Goal: Task Accomplishment & Management: Complete application form

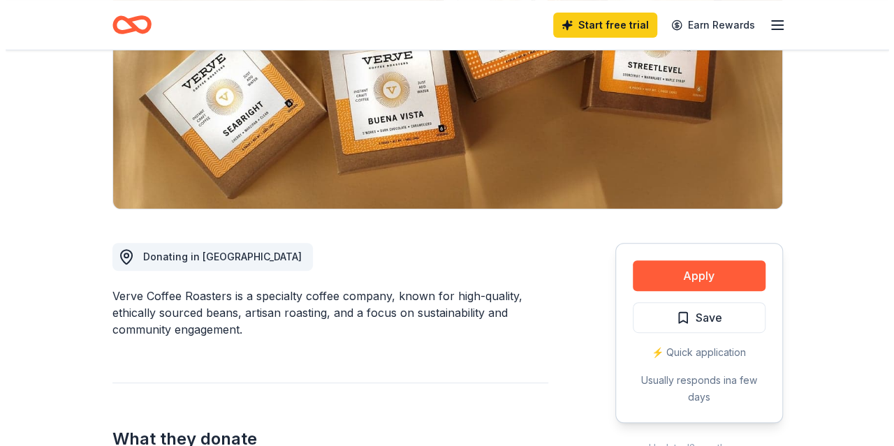
scroll to position [251, 0]
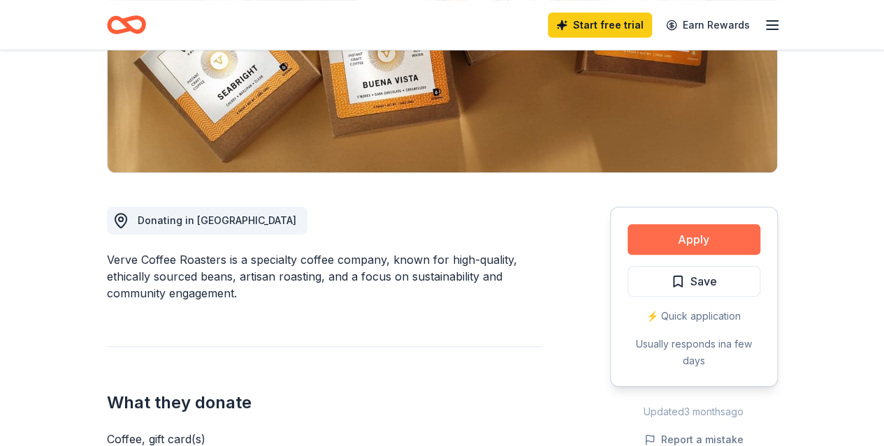
click at [682, 244] on button "Apply" at bounding box center [693, 239] width 133 height 31
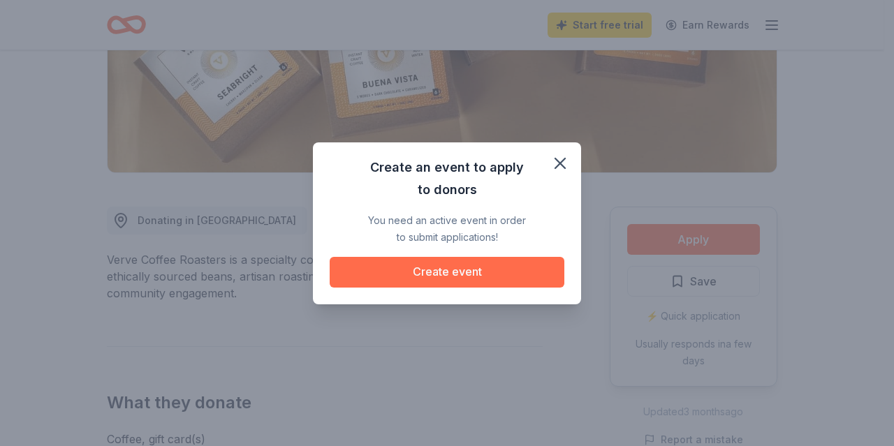
click at [495, 274] on button "Create event" at bounding box center [447, 272] width 235 height 31
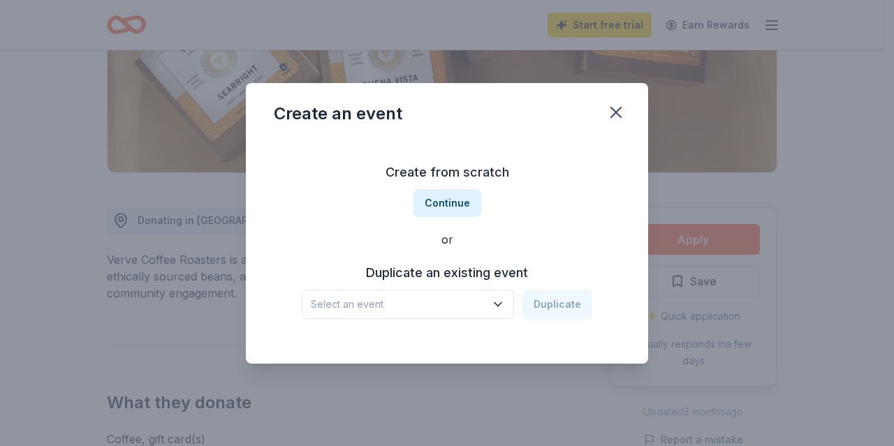
click at [502, 304] on icon "button" at bounding box center [498, 303] width 7 height 3
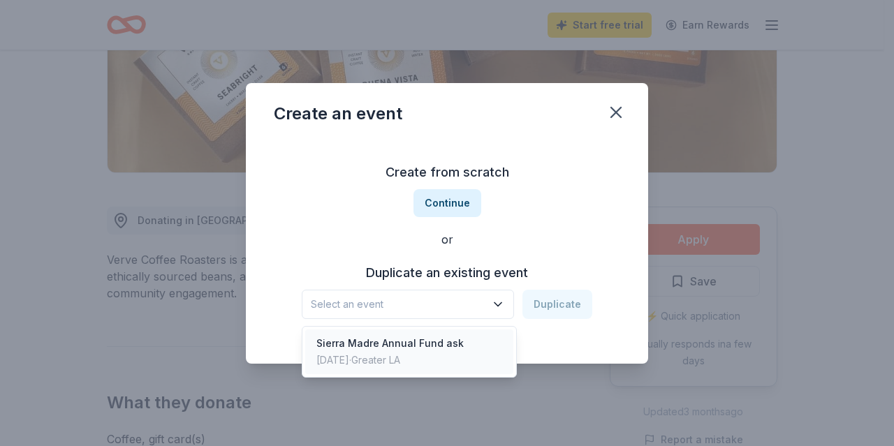
click at [442, 340] on div "Sierra Madre Annual Fund ask" at bounding box center [389, 343] width 147 height 17
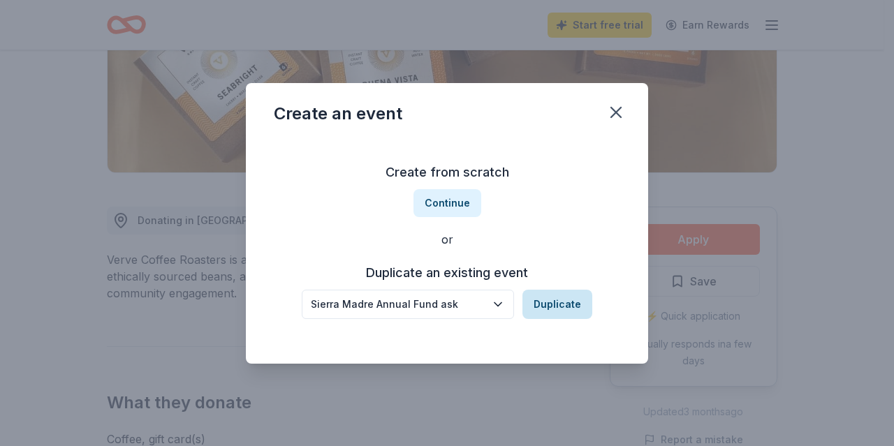
click at [571, 308] on button "Duplicate" at bounding box center [558, 304] width 70 height 29
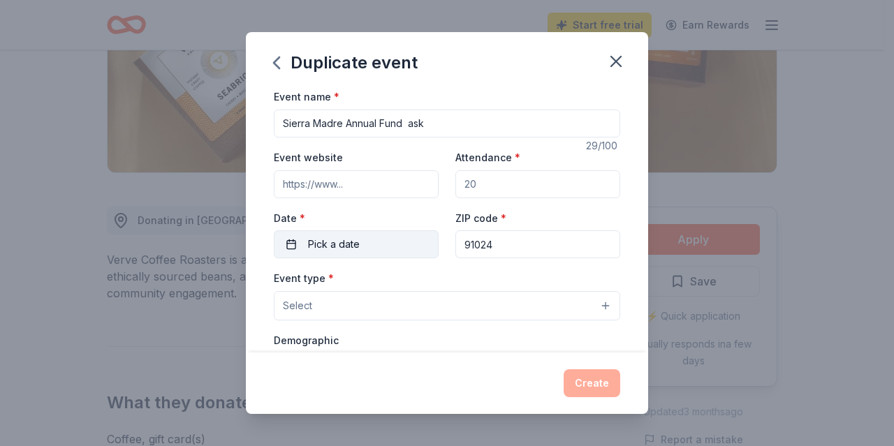
click at [293, 243] on button "Pick a date" at bounding box center [356, 245] width 165 height 28
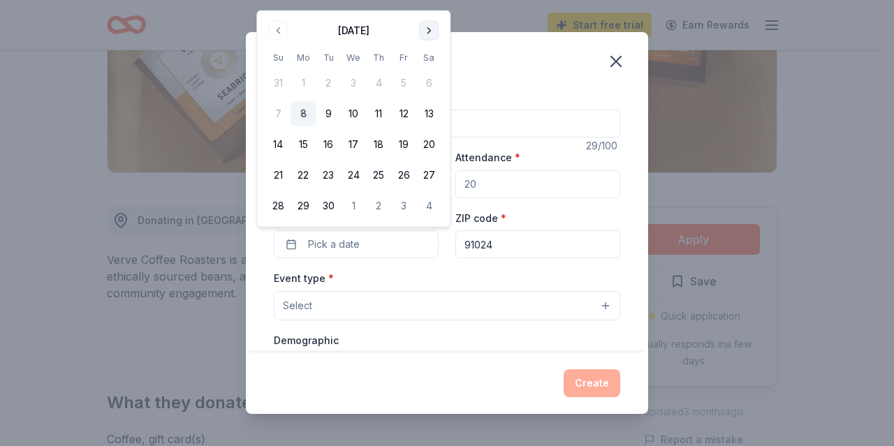
click at [429, 30] on button "Go to next month" at bounding box center [429, 31] width 20 height 20
click at [353, 145] on button "15" at bounding box center [353, 144] width 25 height 25
click at [564, 100] on div "Event name * Sierra Madre Annual Fund ask" at bounding box center [447, 113] width 346 height 50
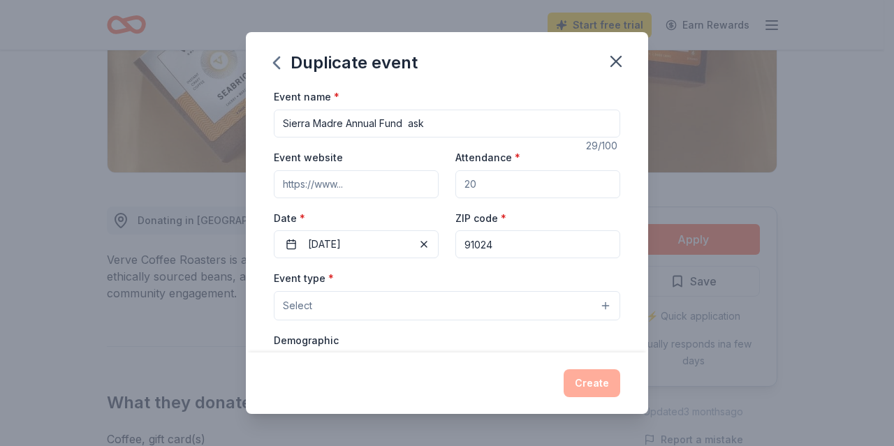
click at [352, 184] on input "Event website" at bounding box center [356, 184] width 165 height 28
type input "[DOMAIN_NAME]"
drag, startPoint x: 624, startPoint y: 251, endPoint x: 626, endPoint y: 262, distance: 11.4
click at [626, 262] on div "Event name * Sierra Madre Annual Fund ask 29 /100 Event website [DOMAIN_NAME] A…" at bounding box center [447, 220] width 402 height 264
click at [567, 302] on button "Select" at bounding box center [447, 305] width 346 height 29
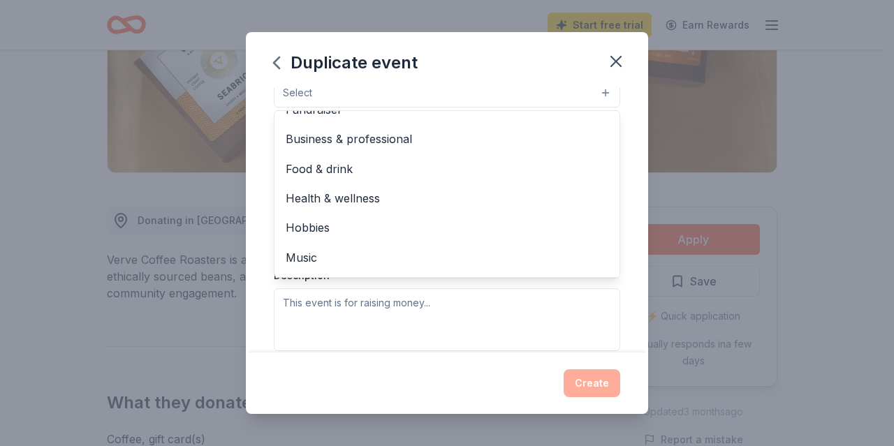
scroll to position [0, 0]
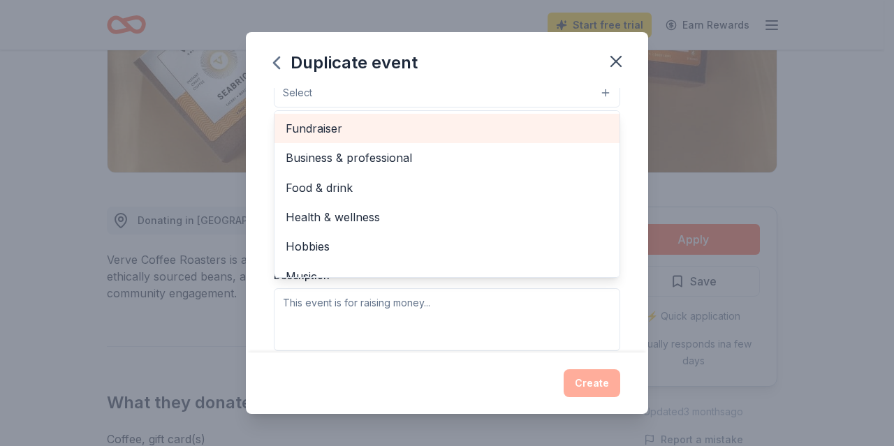
click at [337, 124] on span "Fundraiser" at bounding box center [447, 128] width 323 height 18
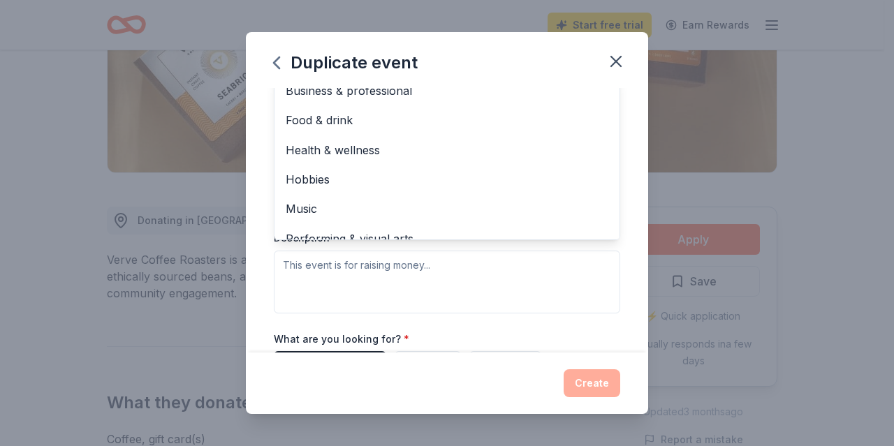
scroll to position [282, 0]
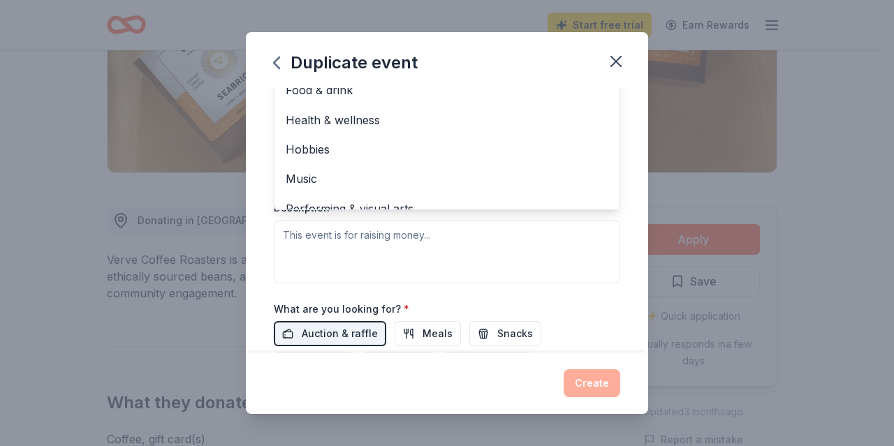
click at [612, 64] on div "Duplicate event Event name * Sierra Madre Annual Fund ask 29 /100 Event website…" at bounding box center [447, 222] width 402 height 381
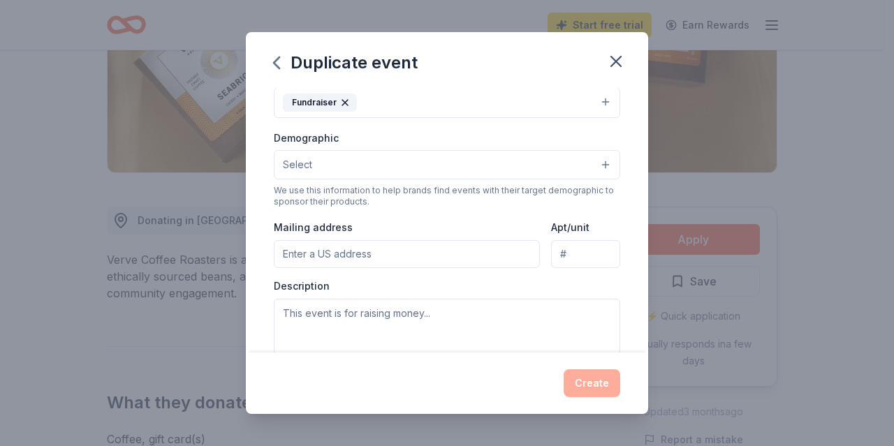
scroll to position [214, 0]
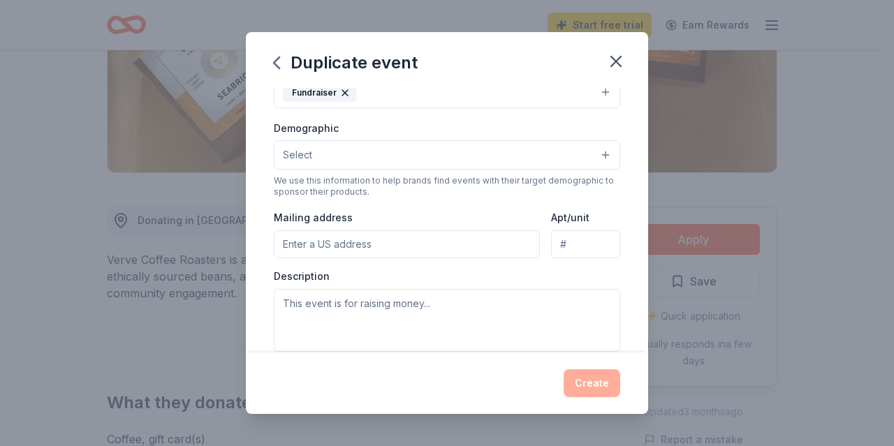
click at [345, 241] on input "Mailing address" at bounding box center [407, 245] width 266 height 28
type input "[STREET_ADDRESS] [GEOGRAPHIC_DATA]. 91024"
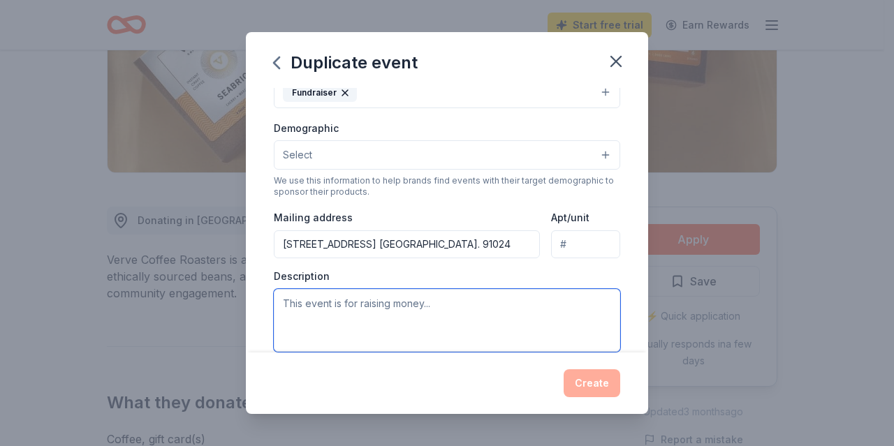
click at [365, 301] on textarea at bounding box center [447, 320] width 346 height 63
click at [515, 312] on textarea at bounding box center [447, 320] width 346 height 63
click at [451, 305] on textarea at bounding box center [447, 320] width 346 height 63
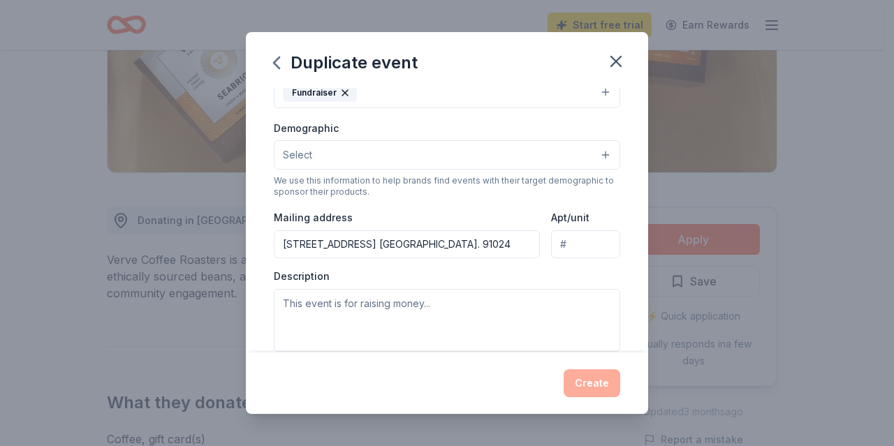
click at [528, 413] on div "Create" at bounding box center [447, 383] width 402 height 61
click at [598, 386] on div "Create" at bounding box center [447, 384] width 346 height 28
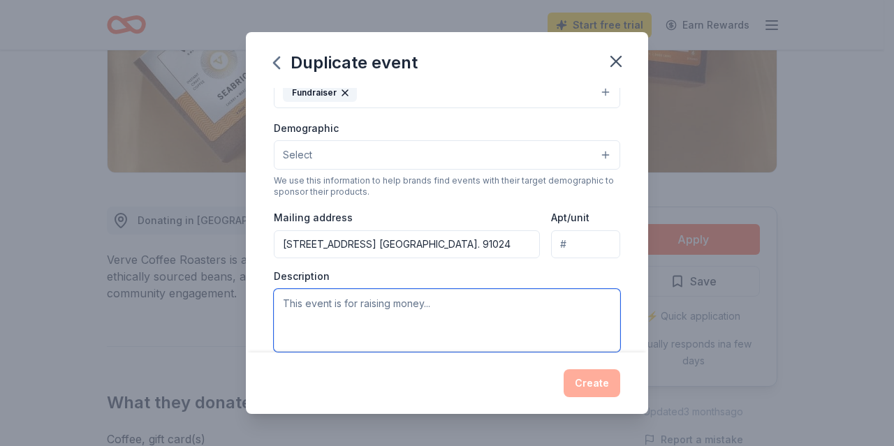
click at [465, 306] on textarea at bounding box center [447, 320] width 346 height 63
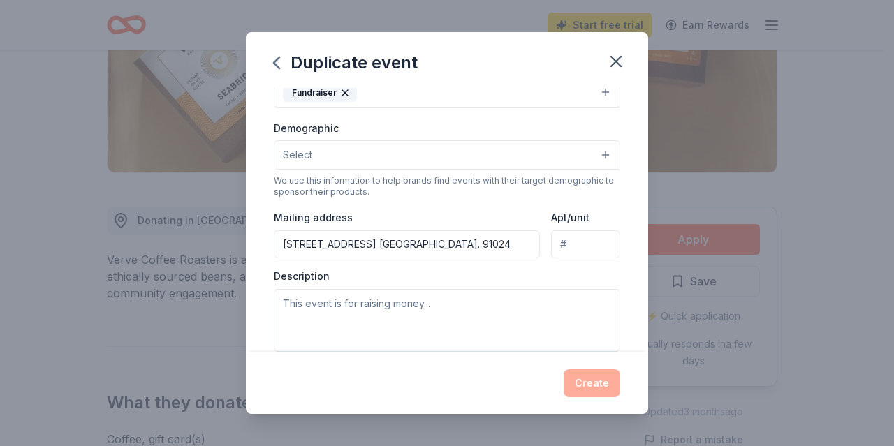
click at [599, 387] on div "Create" at bounding box center [447, 384] width 346 height 28
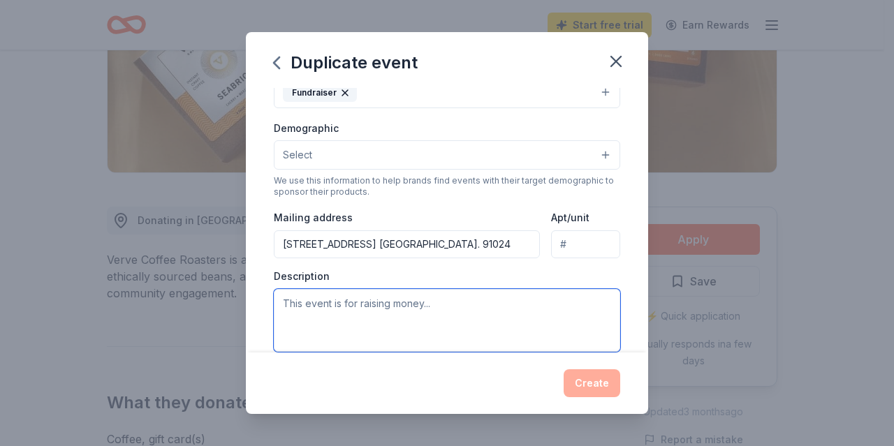
click at [440, 303] on textarea at bounding box center [447, 320] width 346 height 63
type textarea "This is our Annual Fund Ask,"
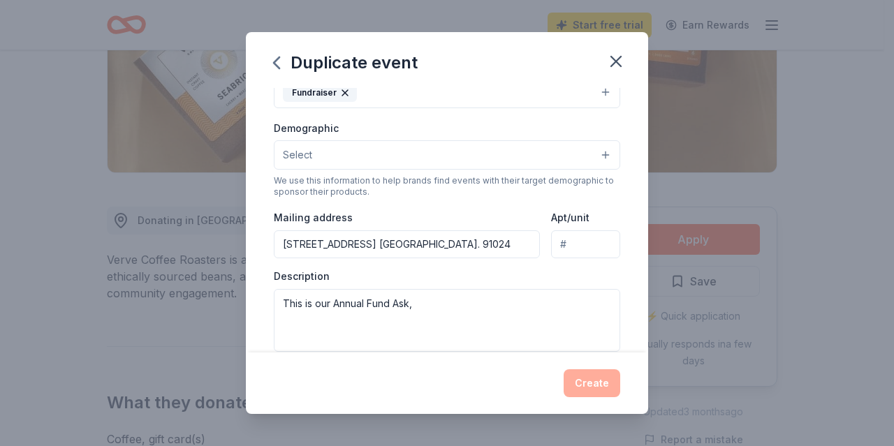
click at [598, 379] on div "Create" at bounding box center [447, 384] width 346 height 28
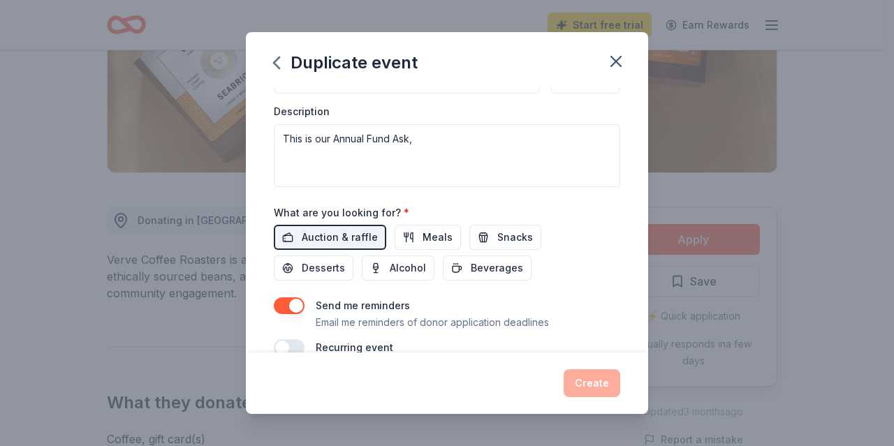
scroll to position [363, 0]
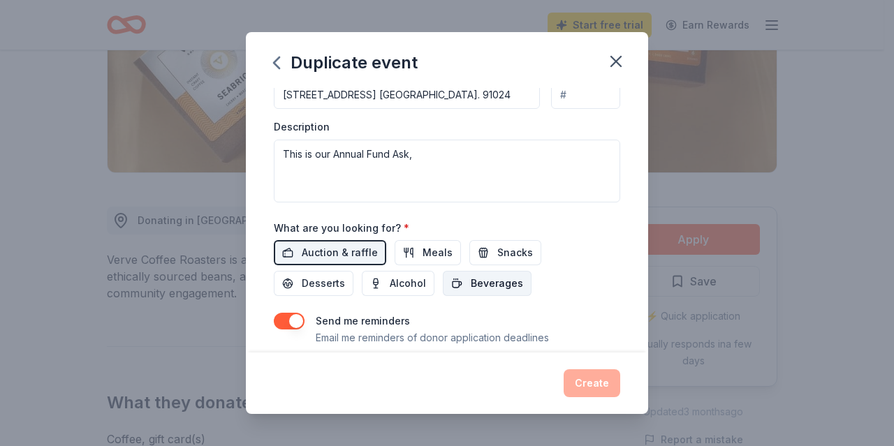
click at [495, 282] on span "Beverages" at bounding box center [497, 283] width 52 height 17
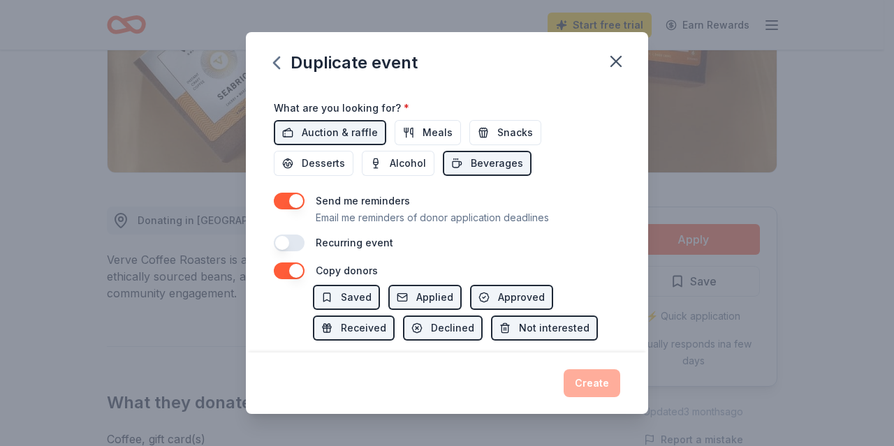
scroll to position [555, 0]
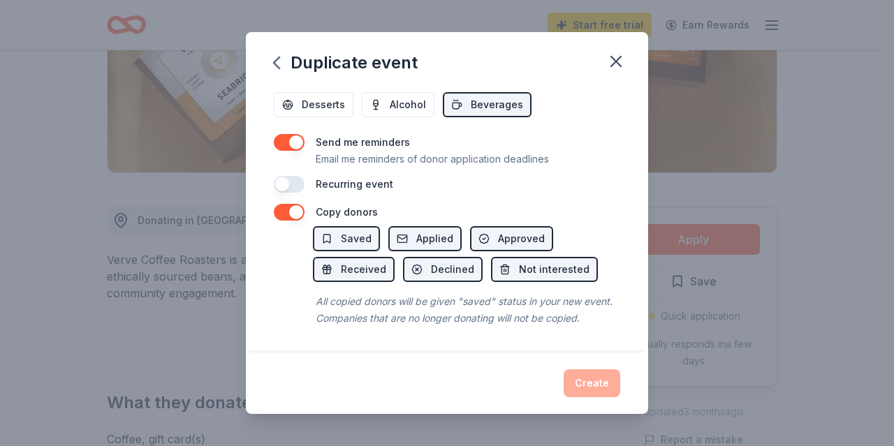
click at [603, 385] on div "Create" at bounding box center [447, 384] width 346 height 28
click at [369, 231] on span "Saved" at bounding box center [356, 239] width 31 height 17
click at [446, 231] on span "Applied" at bounding box center [434, 239] width 37 height 17
click at [608, 391] on div "Create" at bounding box center [447, 384] width 346 height 28
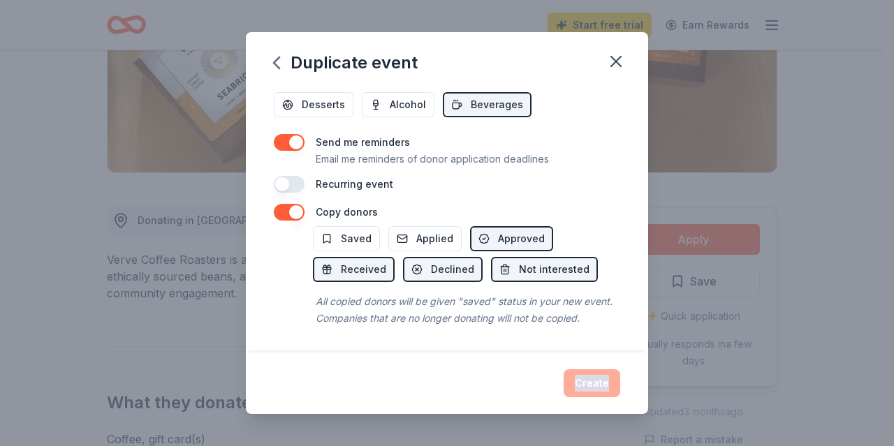
click at [608, 391] on div "Create" at bounding box center [447, 384] width 346 height 28
click at [503, 231] on span "Approved" at bounding box center [521, 239] width 47 height 17
drag, startPoint x: 342, startPoint y: 258, endPoint x: 386, endPoint y: 264, distance: 43.7
click at [352, 261] on span "Received" at bounding box center [363, 269] width 45 height 17
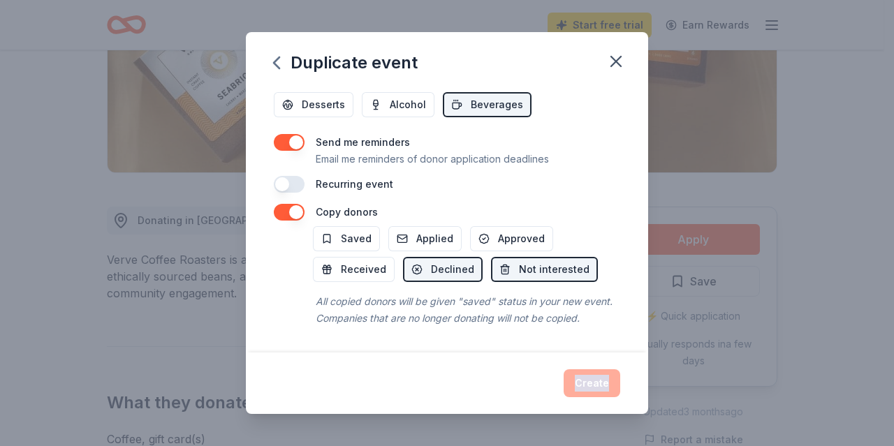
click at [594, 386] on div "Create" at bounding box center [447, 384] width 346 height 28
click at [592, 386] on div "Create" at bounding box center [447, 384] width 346 height 28
click at [356, 261] on span "Received" at bounding box center [363, 269] width 45 height 17
click at [523, 231] on span "Approved" at bounding box center [521, 239] width 47 height 17
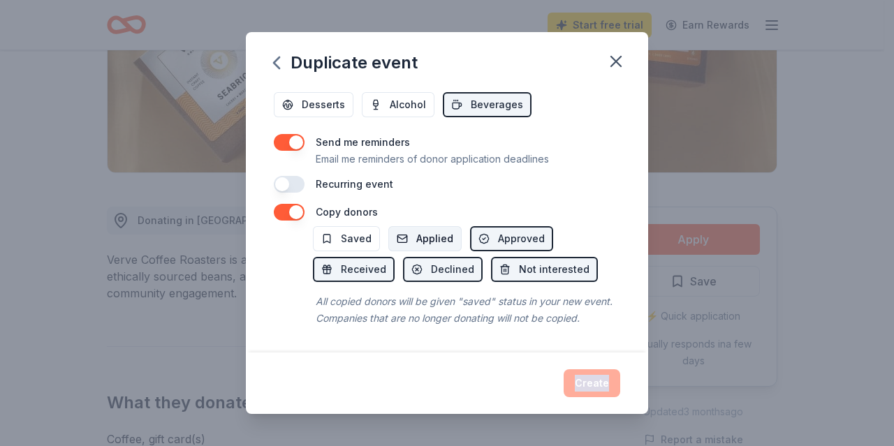
click at [430, 231] on span "Applied" at bounding box center [434, 239] width 37 height 17
click at [611, 385] on div "Create" at bounding box center [447, 384] width 346 height 28
click at [605, 382] on div "Create" at bounding box center [447, 384] width 346 height 28
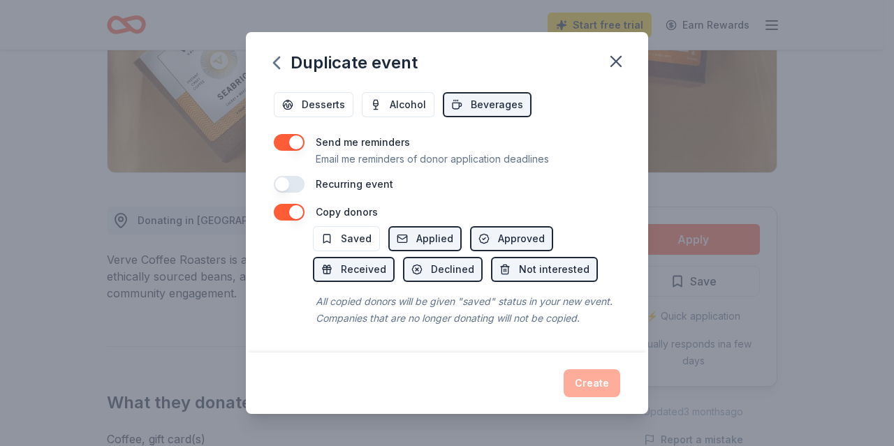
click at [304, 176] on button "button" at bounding box center [289, 184] width 31 height 17
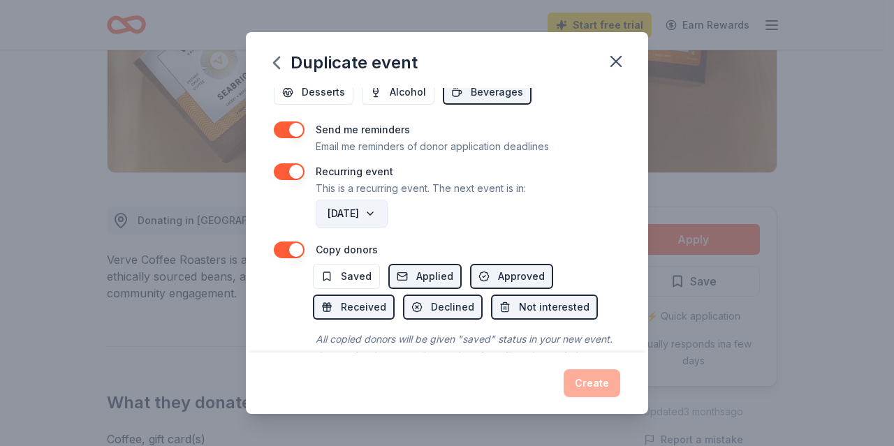
click at [388, 210] on button "[DATE]" at bounding box center [352, 214] width 72 height 28
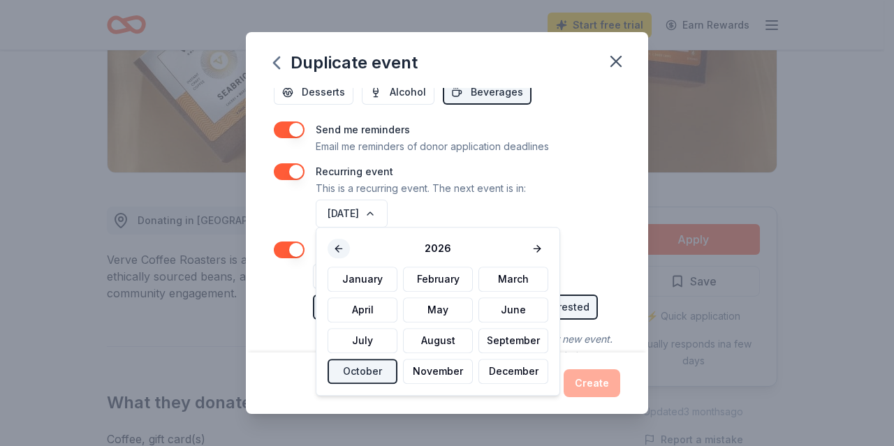
click at [337, 247] on button at bounding box center [339, 249] width 22 height 20
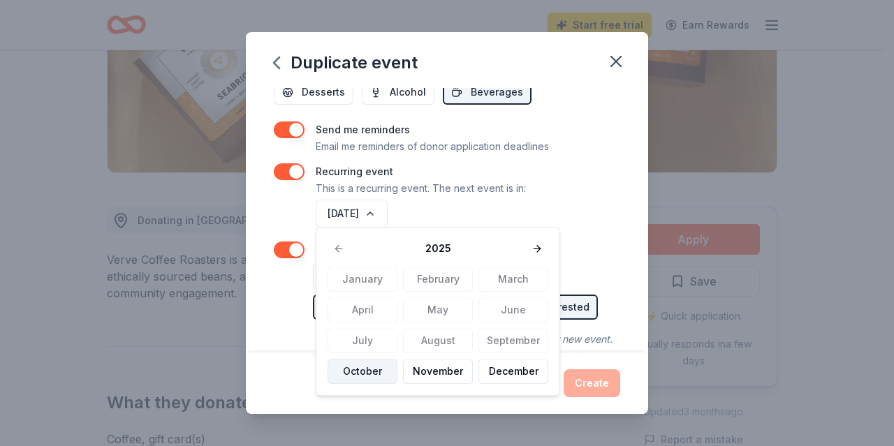
click at [367, 372] on button "October" at bounding box center [363, 371] width 70 height 25
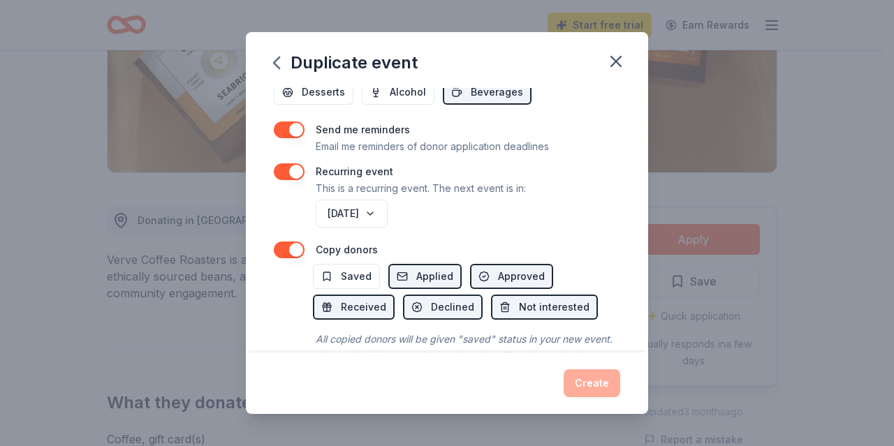
click at [590, 381] on div "Create" at bounding box center [447, 384] width 346 height 28
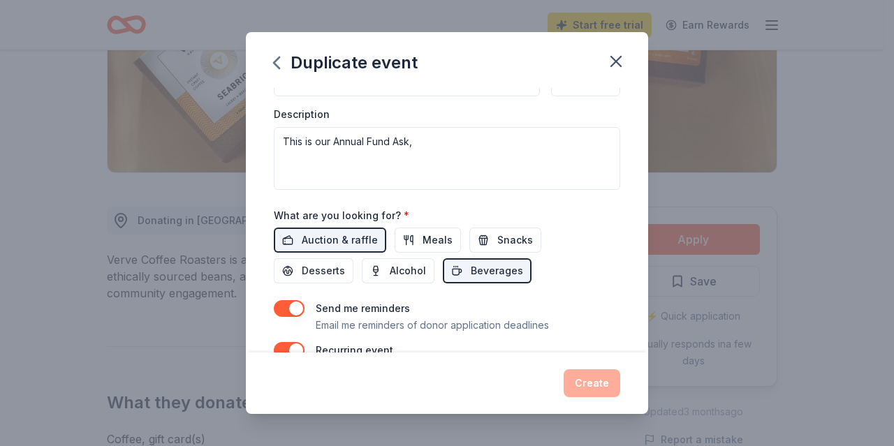
scroll to position [391, 0]
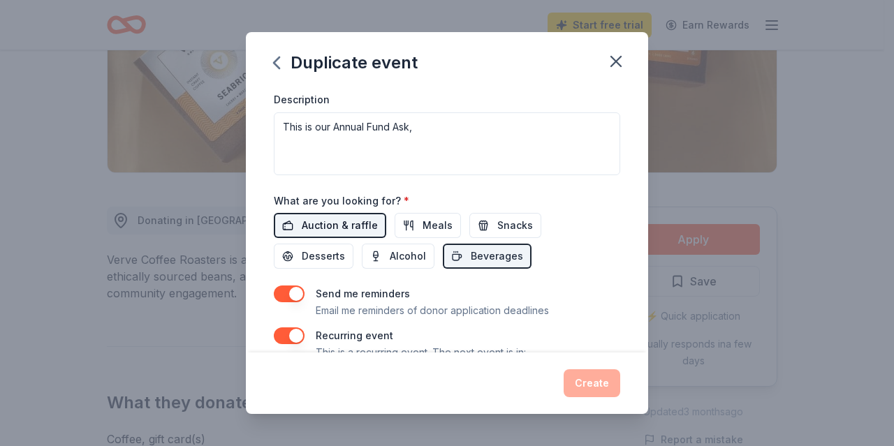
click at [362, 224] on span "Auction & raffle" at bounding box center [340, 225] width 76 height 17
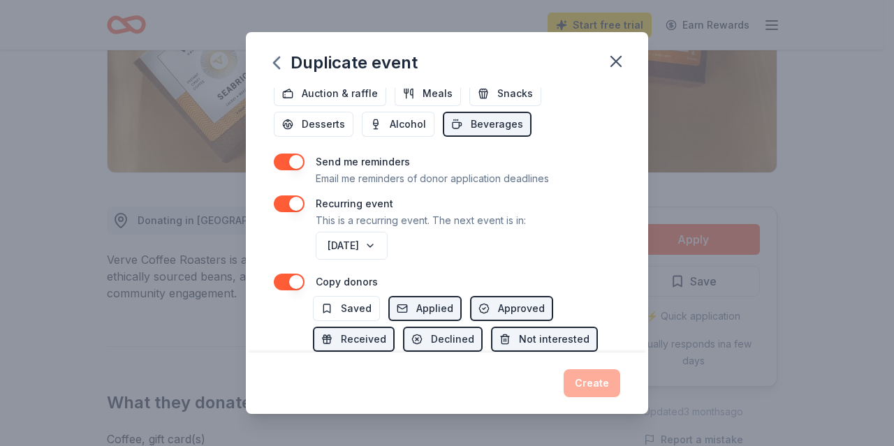
scroll to position [605, 0]
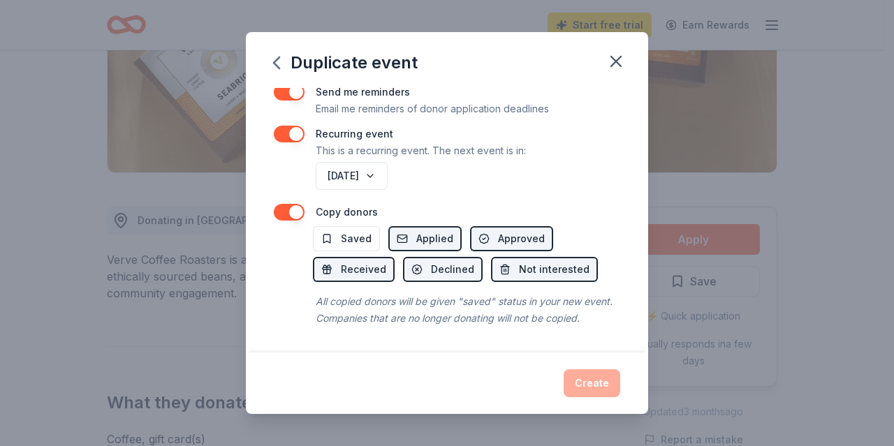
click at [604, 385] on div "Create" at bounding box center [447, 384] width 346 height 28
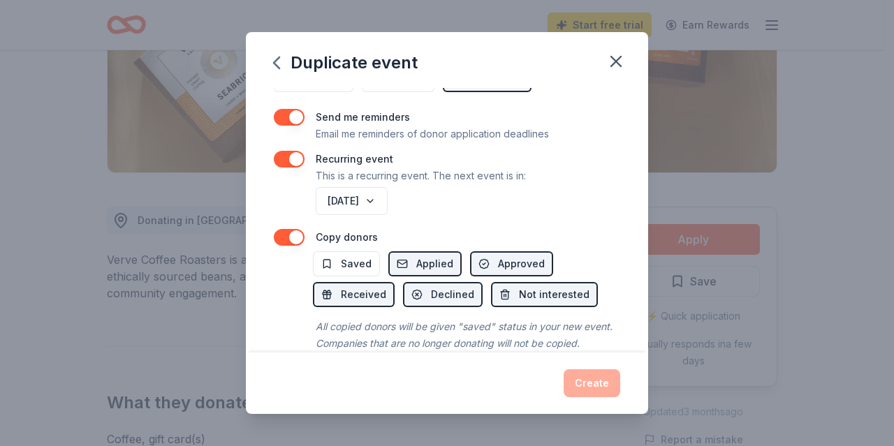
scroll to position [592, 0]
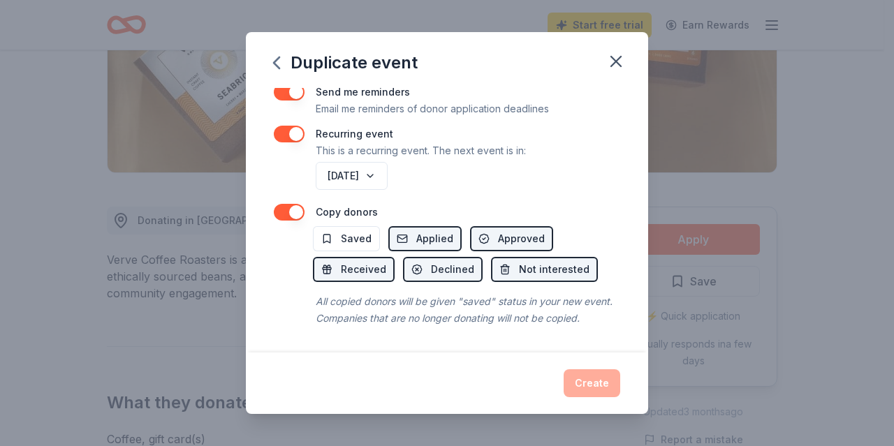
click at [281, 212] on button "button" at bounding box center [289, 212] width 31 height 17
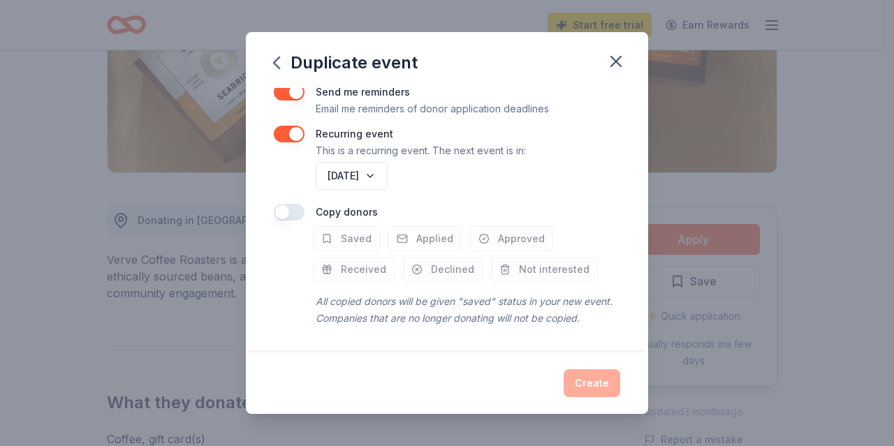
click at [604, 379] on div "Create" at bounding box center [447, 384] width 346 height 28
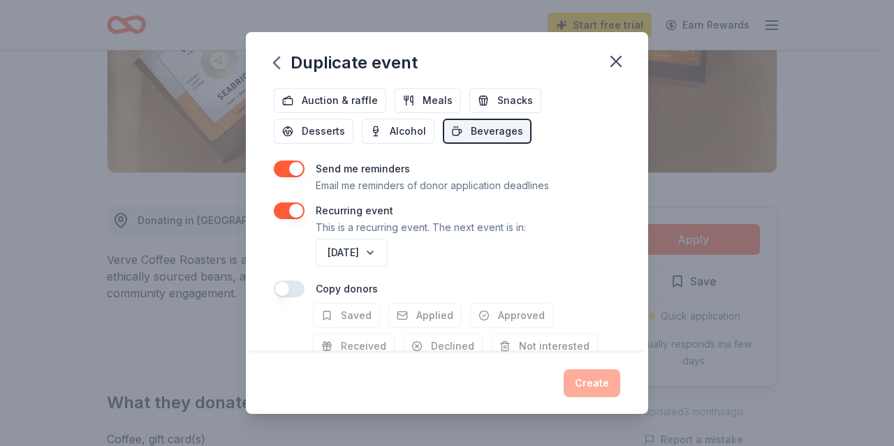
scroll to position [510, 0]
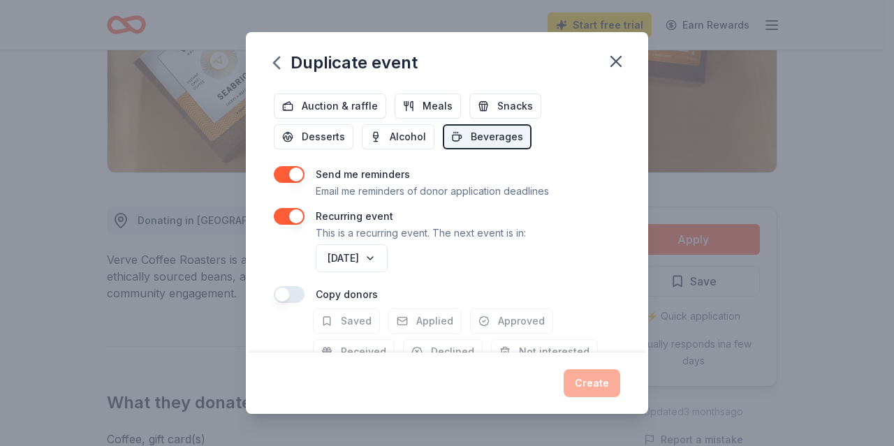
click at [284, 217] on button "button" at bounding box center [289, 216] width 31 height 17
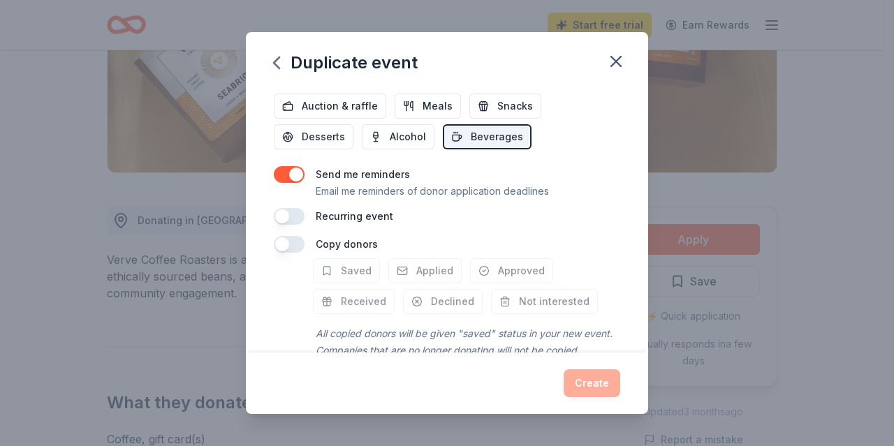
click at [604, 371] on div "Create" at bounding box center [447, 384] width 346 height 28
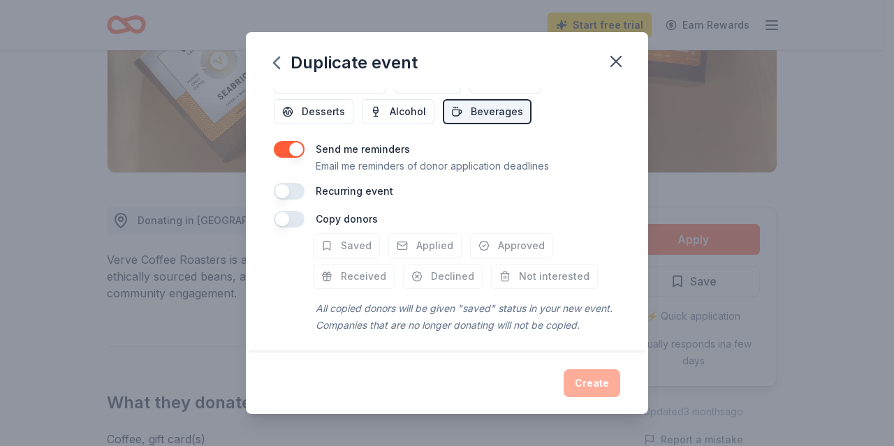
scroll to position [555, 0]
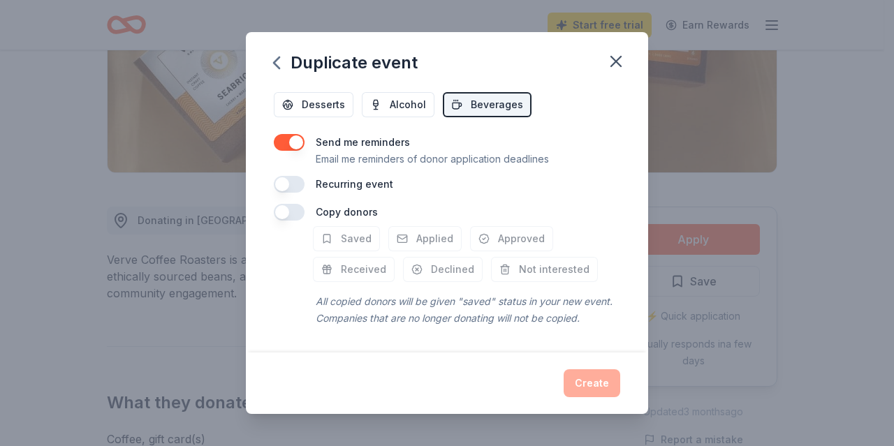
click at [597, 388] on div "Create" at bounding box center [447, 384] width 346 height 28
click at [597, 391] on div "Create" at bounding box center [447, 384] width 346 height 28
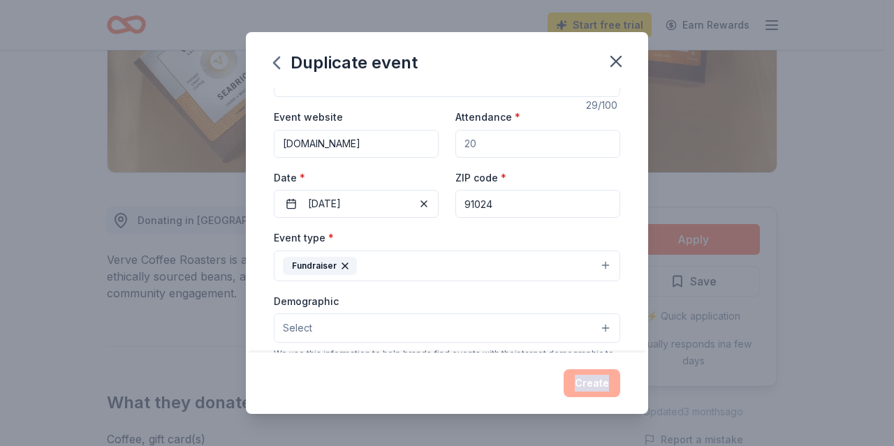
scroll to position [0, 0]
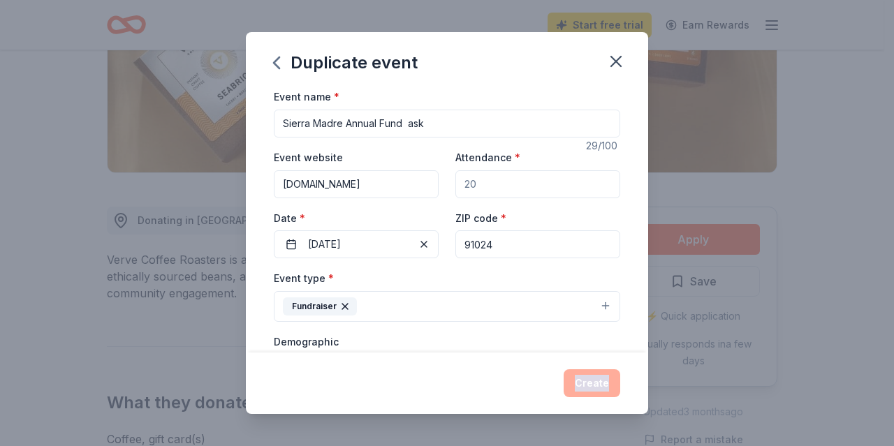
drag, startPoint x: 616, startPoint y: 59, endPoint x: 562, endPoint y: 69, distance: 55.4
click at [616, 61] on icon "button" at bounding box center [616, 62] width 20 height 20
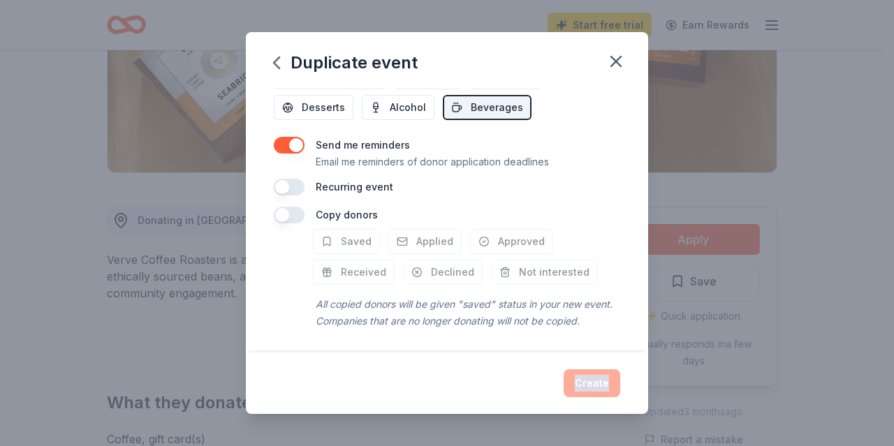
scroll to position [555, 0]
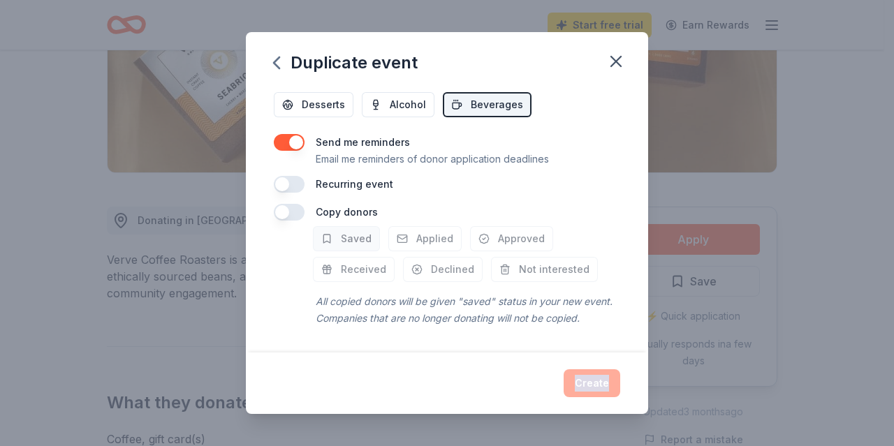
click at [352, 231] on span "Saved" at bounding box center [356, 239] width 31 height 17
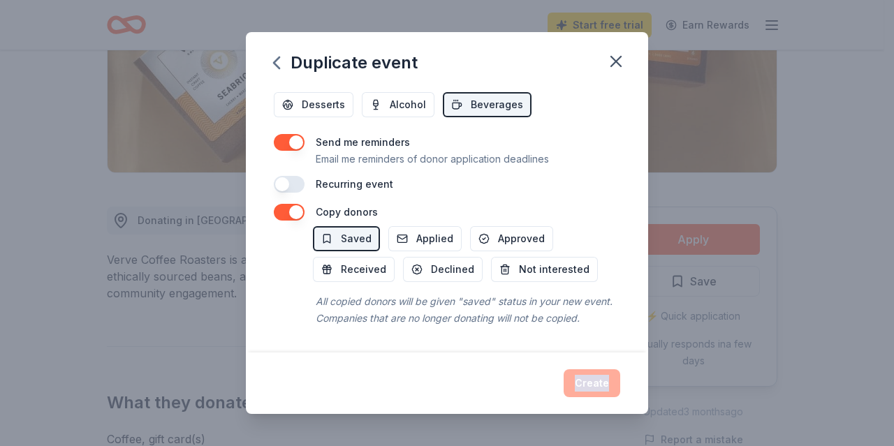
click at [581, 396] on div "Create" at bounding box center [447, 384] width 346 height 28
click at [613, 385] on div "Create" at bounding box center [447, 384] width 346 height 28
click at [613, 384] on div "Create" at bounding box center [447, 384] width 346 height 28
drag, startPoint x: 612, startPoint y: 374, endPoint x: 614, endPoint y: 363, distance: 11.4
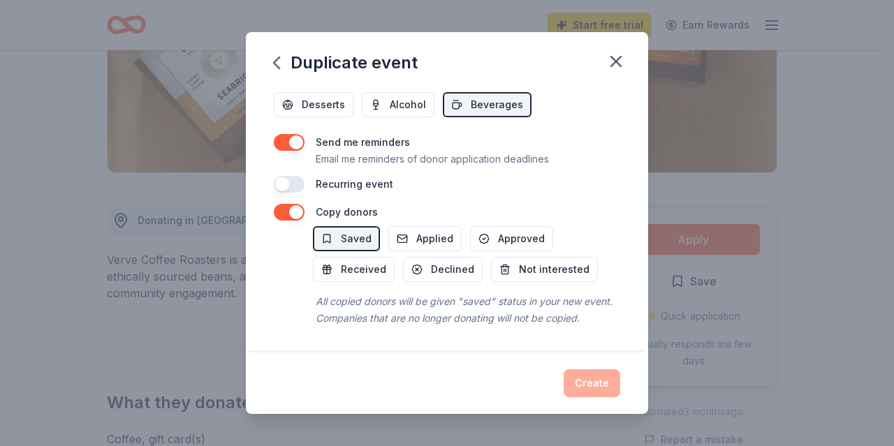
click at [613, 374] on div "Create" at bounding box center [447, 384] width 346 height 28
click at [620, 59] on icon "button" at bounding box center [616, 62] width 20 height 20
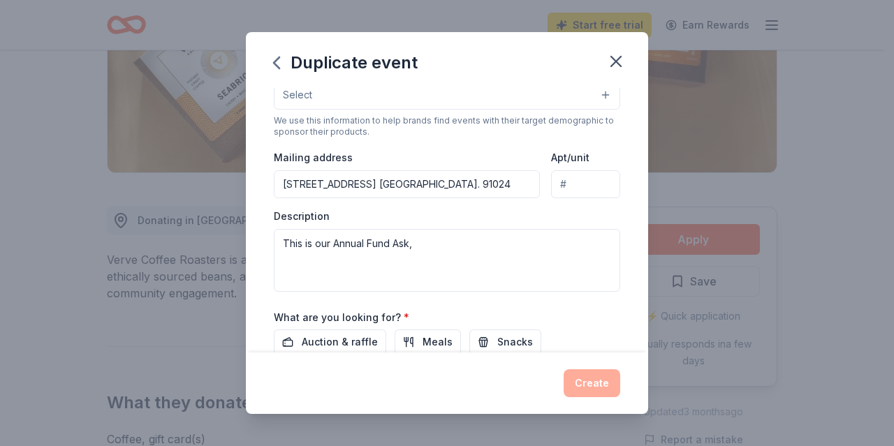
scroll to position [267, 0]
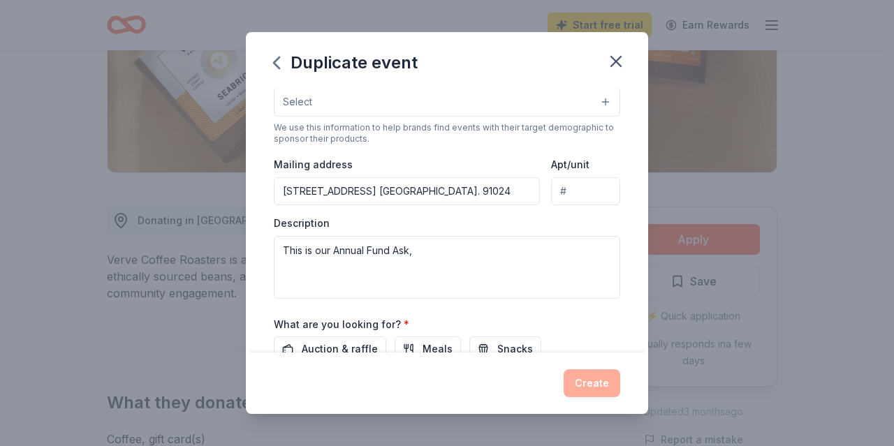
click at [517, 212] on div "Event type * Fundraiser Demographic Select We use this information to help bran…" at bounding box center [447, 150] width 346 height 295
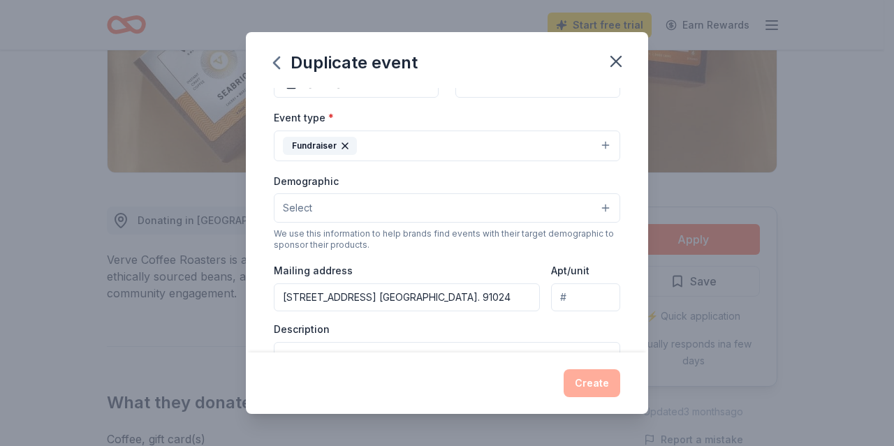
scroll to position [147, 0]
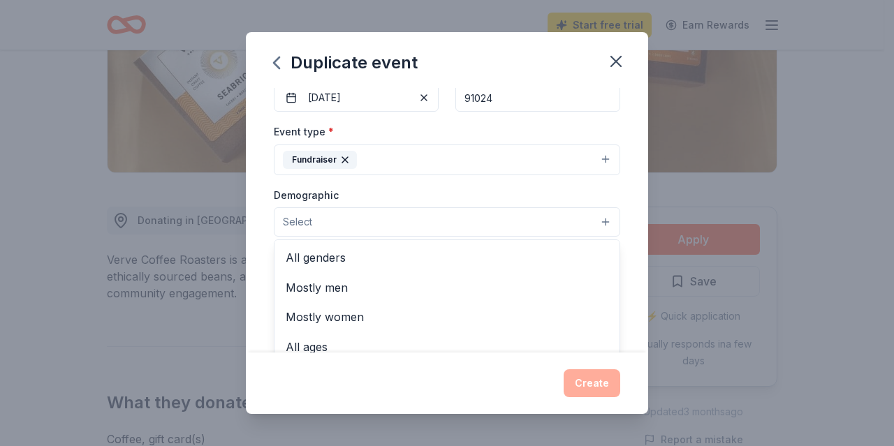
click at [595, 221] on button "Select" at bounding box center [447, 221] width 346 height 29
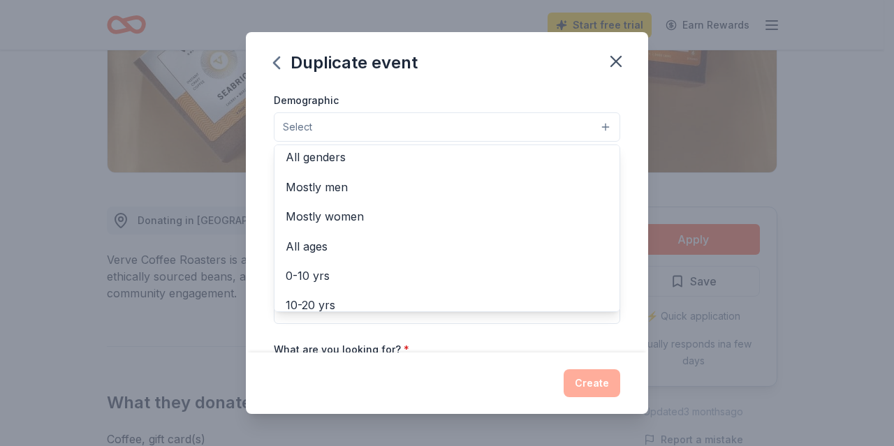
scroll to position [0, 0]
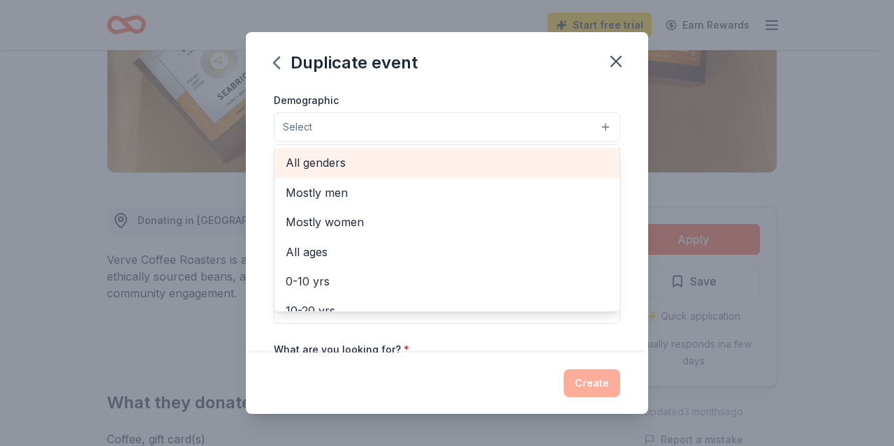
click at [333, 160] on span "All genders" at bounding box center [447, 163] width 323 height 18
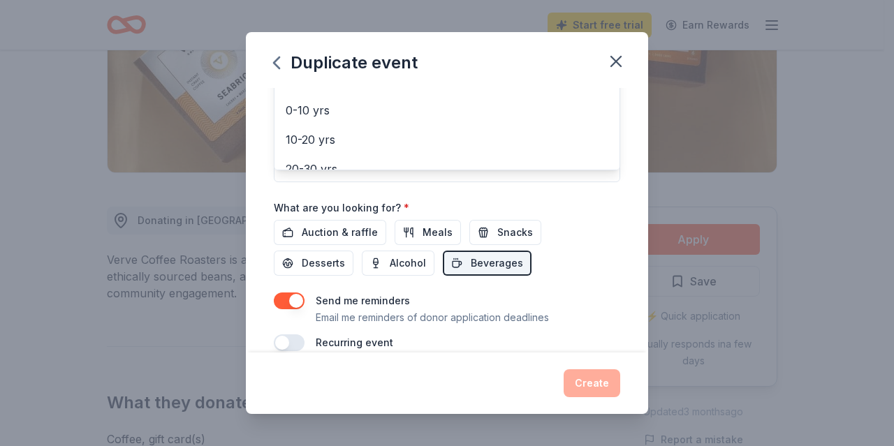
scroll to position [388, 0]
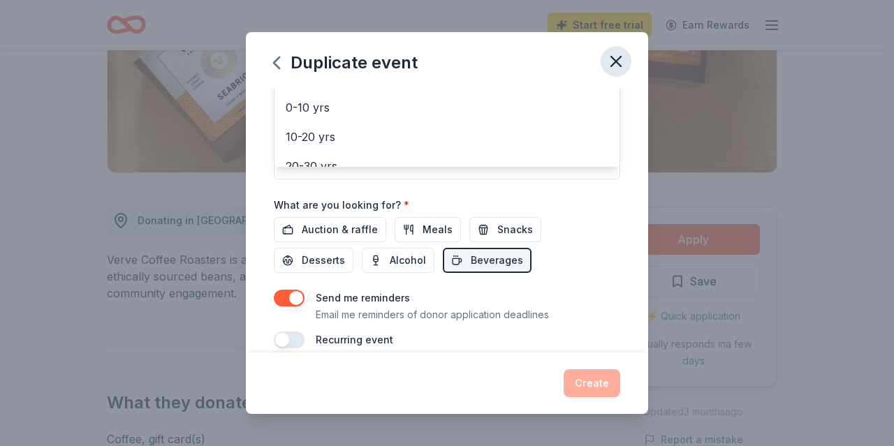
click at [615, 61] on div "Duplicate event Event name * Sierra Madre Annual Fund ask 29 /100 Event website…" at bounding box center [447, 222] width 402 height 381
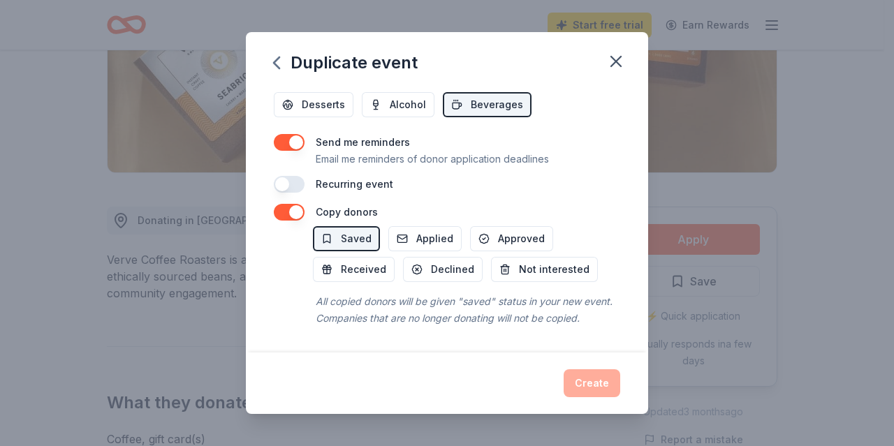
scroll to position [555, 0]
click at [590, 393] on div "Create" at bounding box center [447, 384] width 346 height 28
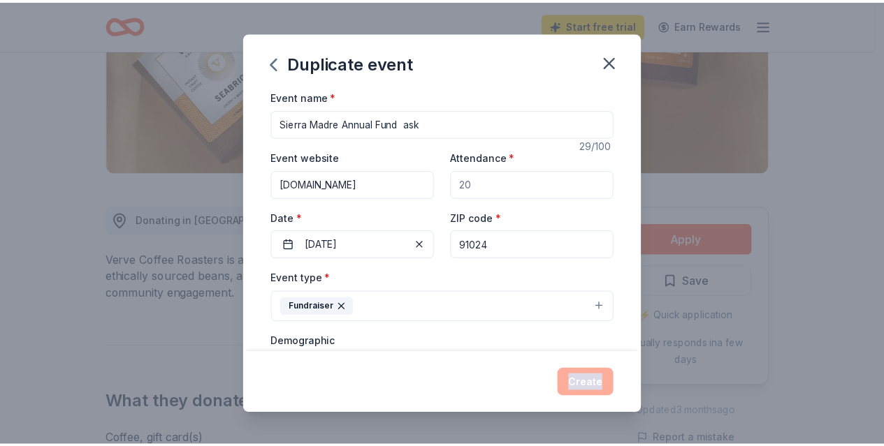
scroll to position [0, 0]
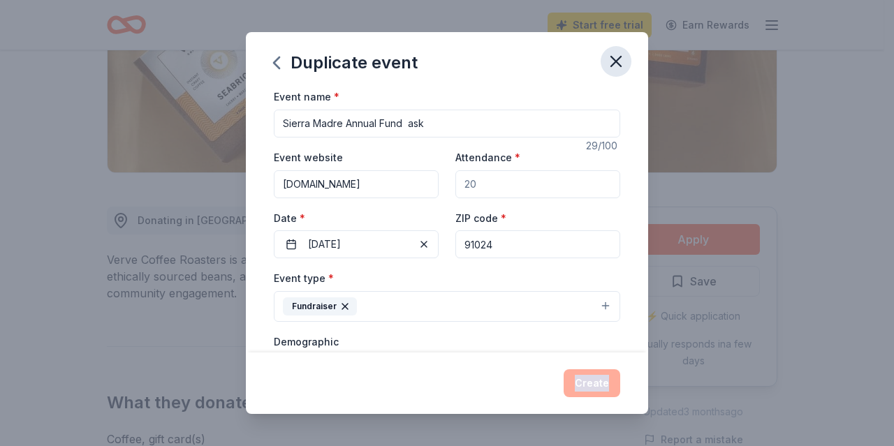
click at [621, 57] on icon "button" at bounding box center [616, 62] width 10 height 10
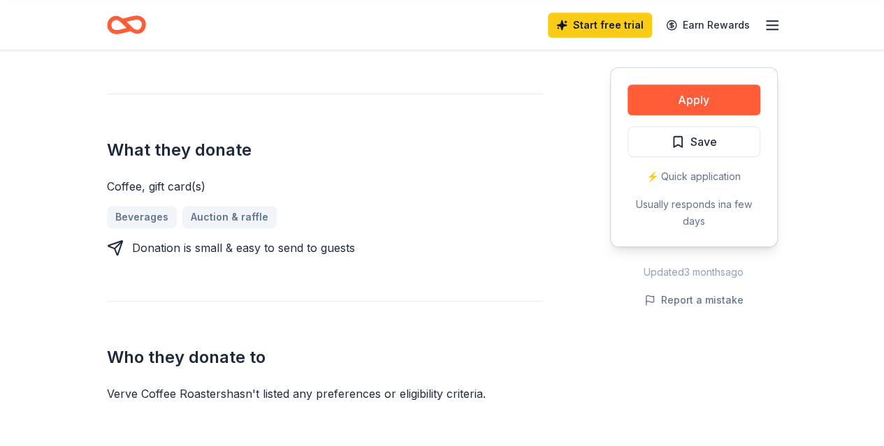
scroll to position [509, 0]
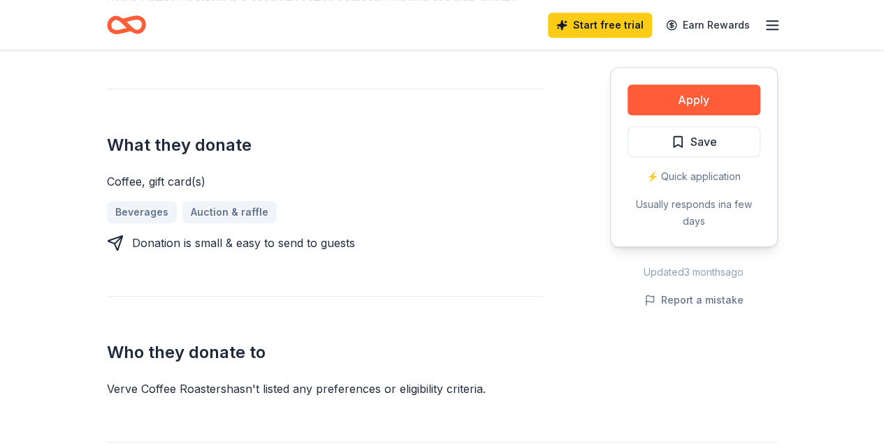
click at [143, 210] on div "Beverages Auction & raffle" at bounding box center [325, 212] width 436 height 22
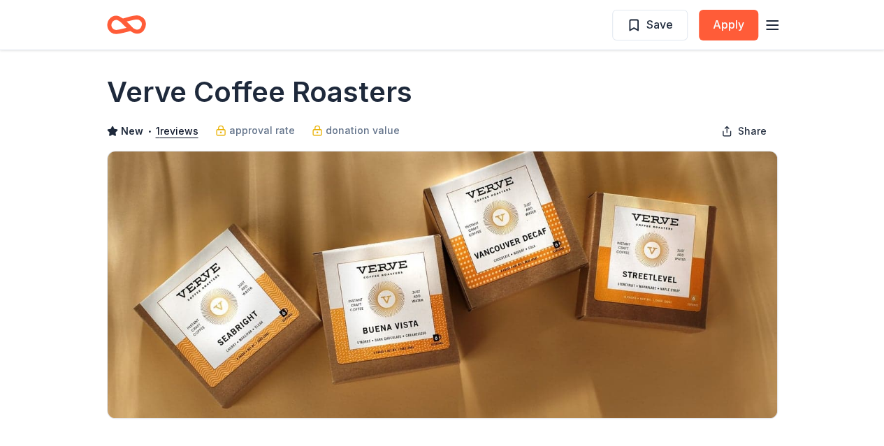
scroll to position [0, 0]
